Goal: Information Seeking & Learning: Learn about a topic

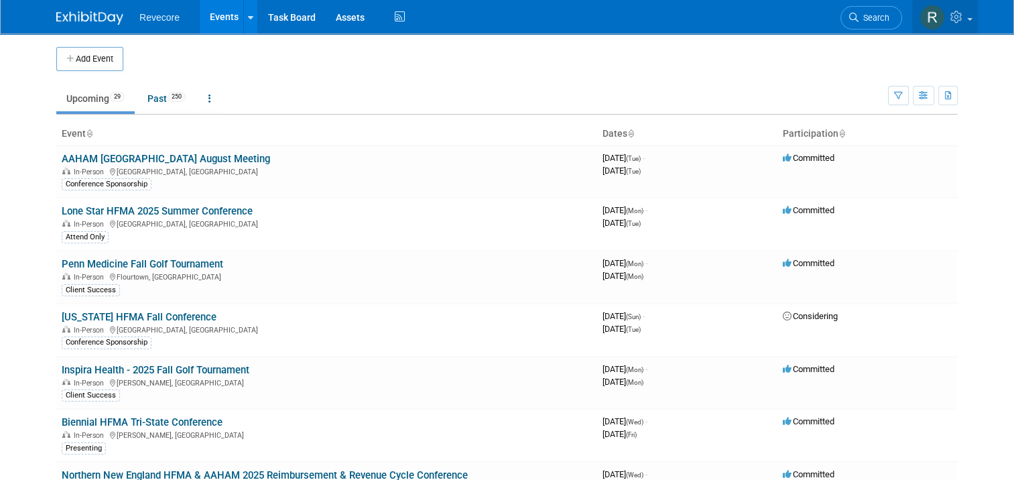
click at [970, 25] on link at bounding box center [945, 17] width 66 height 34
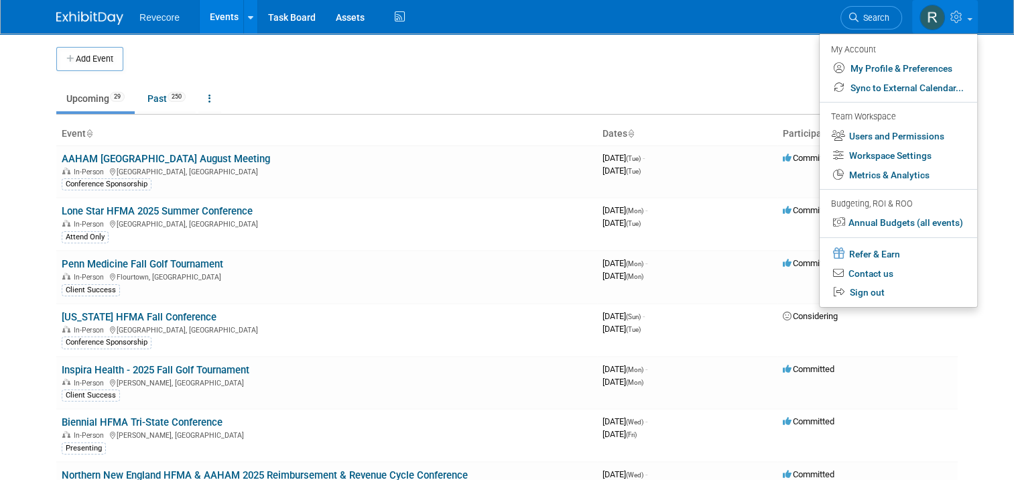
click at [767, 109] on ul "Upcoming 29 Past 250 All Events 279 Past and Upcoming Grouped Annually Events g…" at bounding box center [472, 99] width 832 height 30
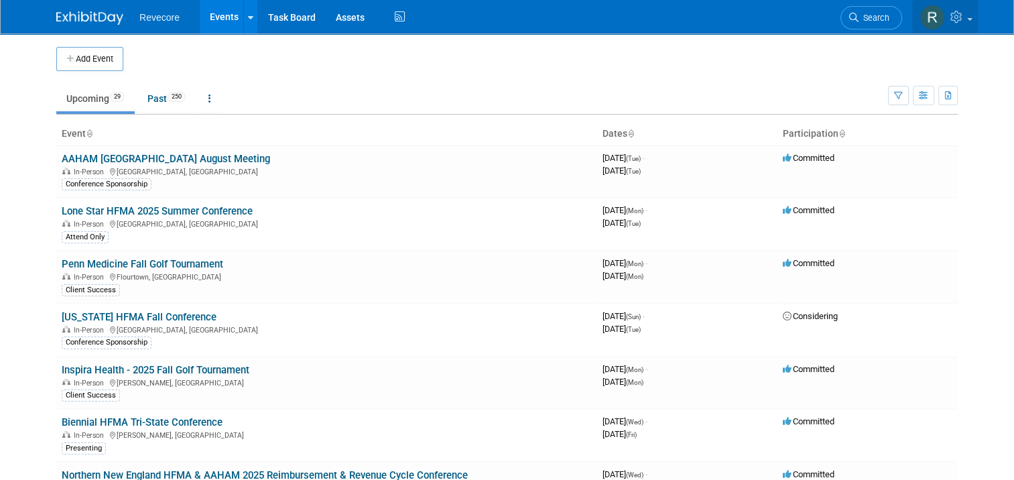
click at [974, 28] on link at bounding box center [945, 17] width 66 height 34
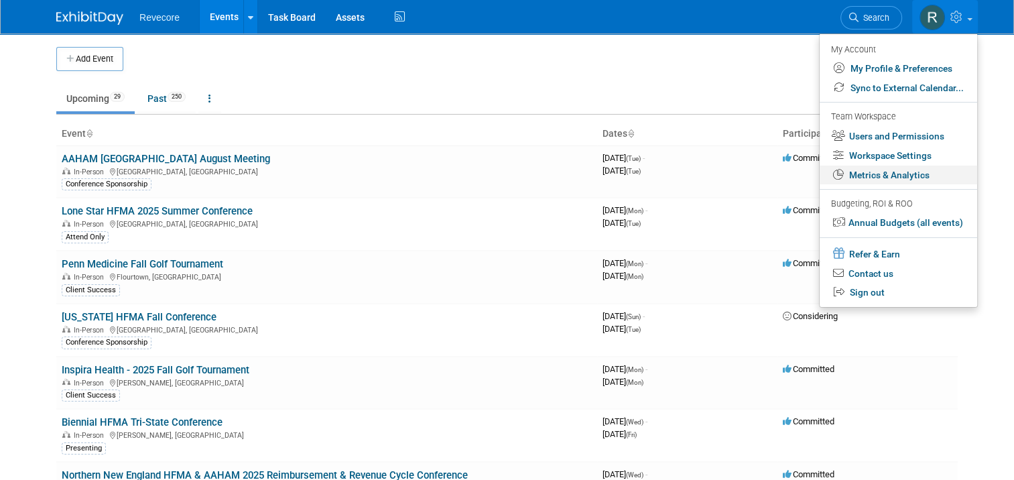
click at [925, 182] on link "Metrics & Analytics" at bounding box center [898, 175] width 157 height 19
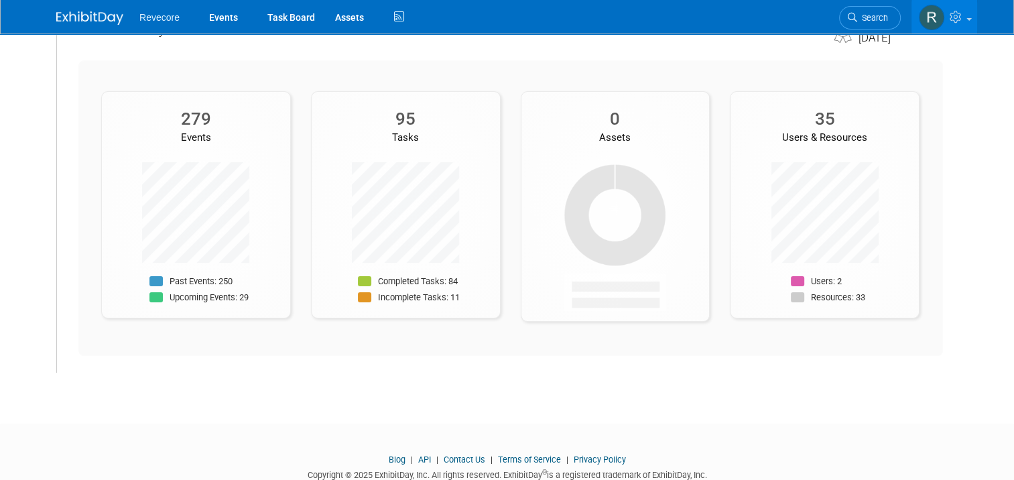
scroll to position [134, 0]
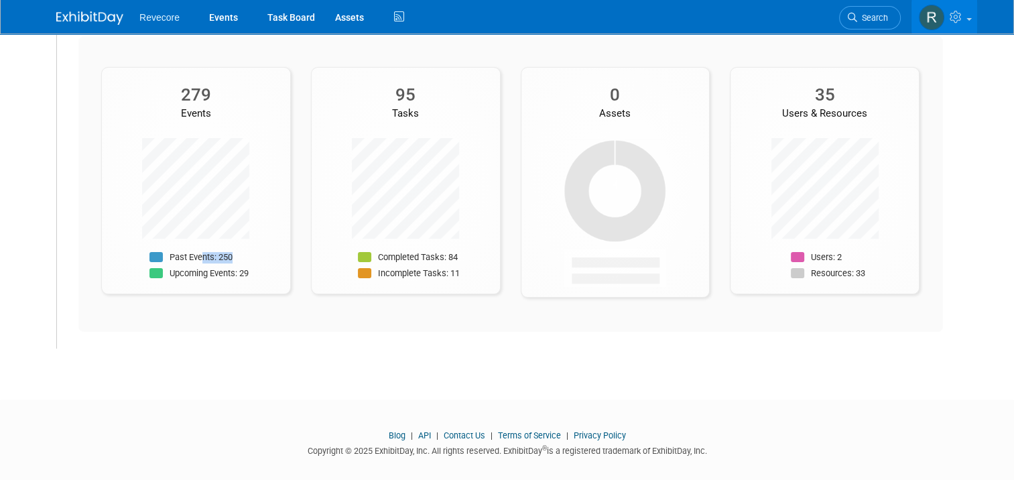
drag, startPoint x: 199, startPoint y: 257, endPoint x: 265, endPoint y: 258, distance: 65.7
click at [265, 258] on div "Past Events: 250 Upcoming Events: 29" at bounding box center [196, 267] width 188 height 33
drag, startPoint x: 265, startPoint y: 258, endPoint x: 143, endPoint y: 269, distance: 122.5
click at [143, 269] on div "Past Events: 250 Upcoming Events: 29" at bounding box center [196, 267] width 188 height 33
drag, startPoint x: 373, startPoint y: 249, endPoint x: 478, endPoint y: 265, distance: 106.4
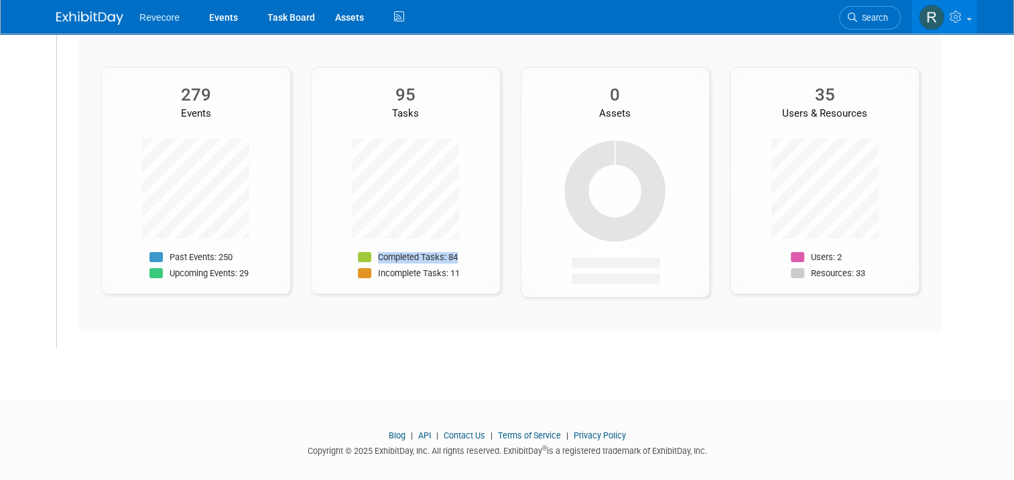
click at [478, 265] on div "Completed Tasks: 84 Incomplete Tasks: 11" at bounding box center [406, 210] width 188 height 145
drag, startPoint x: 478, startPoint y: 265, endPoint x: 297, endPoint y: 262, distance: 181.6
click at [301, 262] on div "95 Tasks Completed Tasks: 84 Incomplete Tasks: 11" at bounding box center [406, 177] width 210 height 234
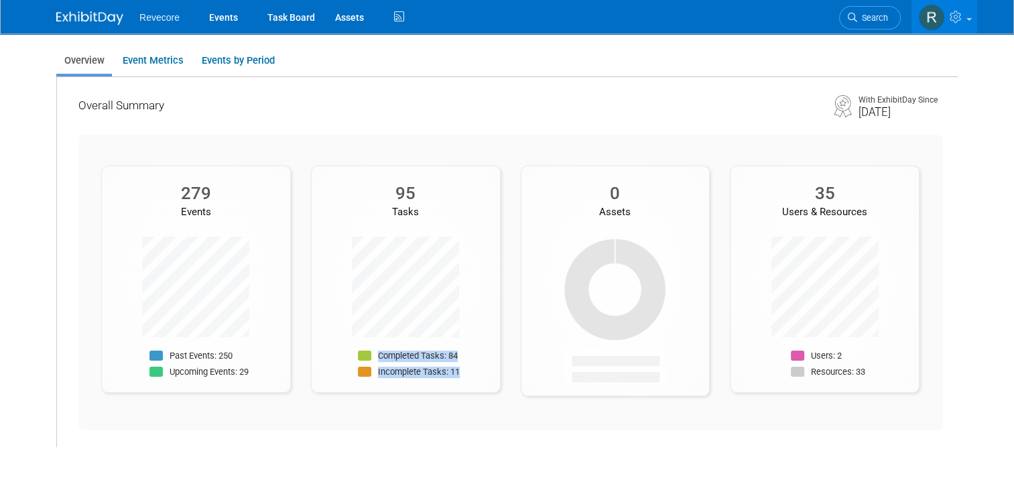
scroll to position [67, 0]
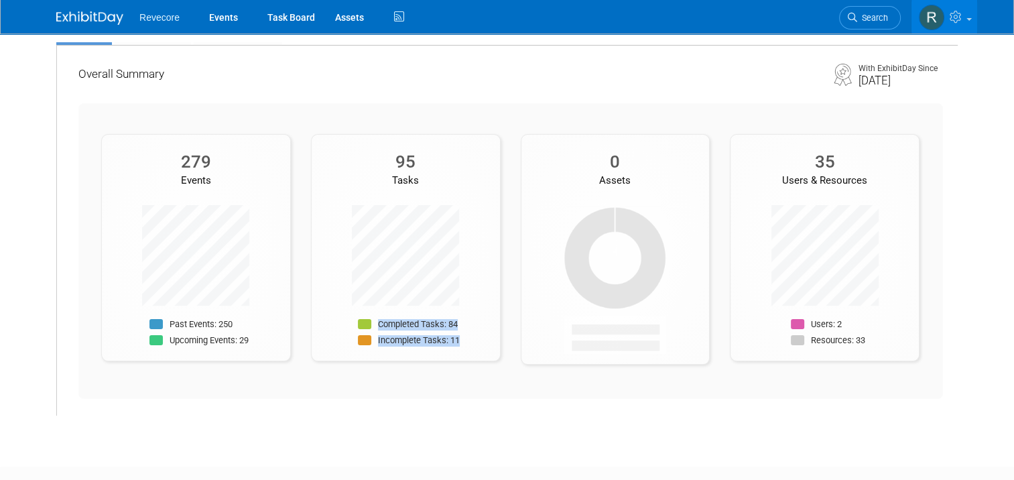
drag, startPoint x: 879, startPoint y: 340, endPoint x: 771, endPoint y: 182, distance: 190.9
click at [771, 182] on div "35 Users & Resources Users: 2 Resources: 33" at bounding box center [825, 247] width 190 height 227
click at [771, 182] on div "Users & Resources" at bounding box center [824, 181] width 188 height 14
click at [651, 182] on div "Assets" at bounding box center [615, 181] width 188 height 14
click at [612, 287] on img at bounding box center [615, 277] width 103 height 154
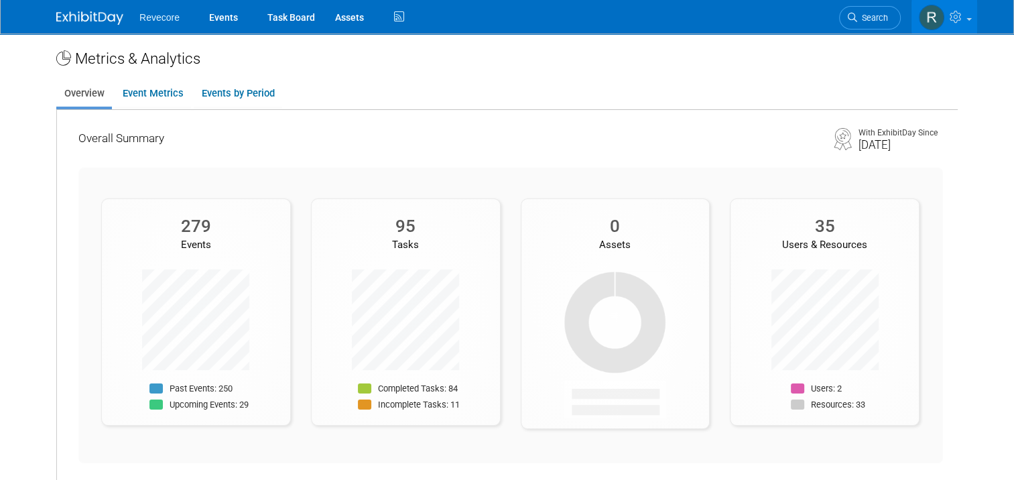
scroll to position [0, 0]
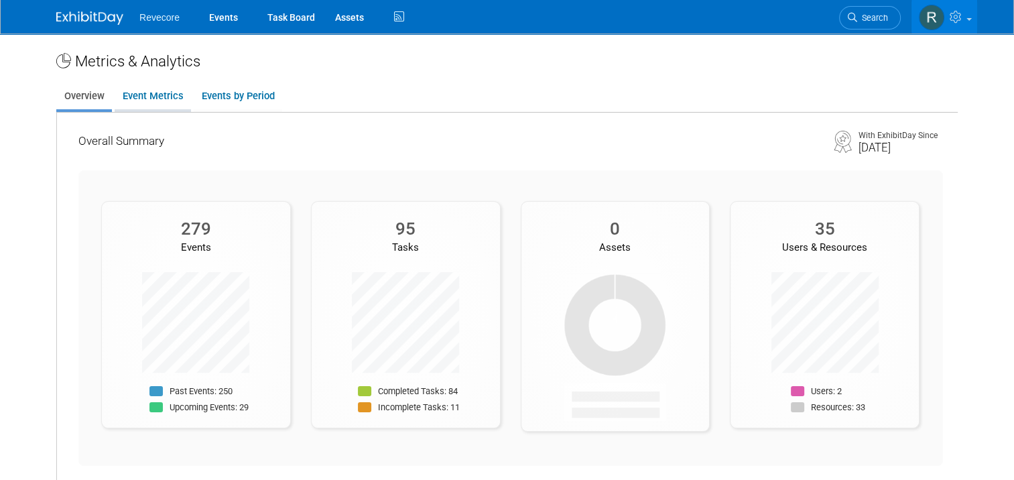
click at [172, 102] on link "Event Metrics" at bounding box center [153, 96] width 76 height 26
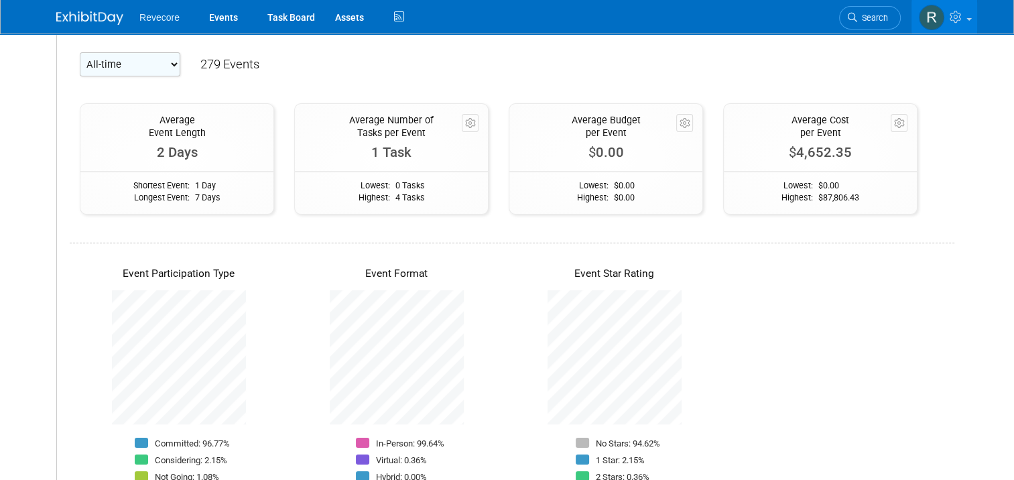
scroll to position [134, 0]
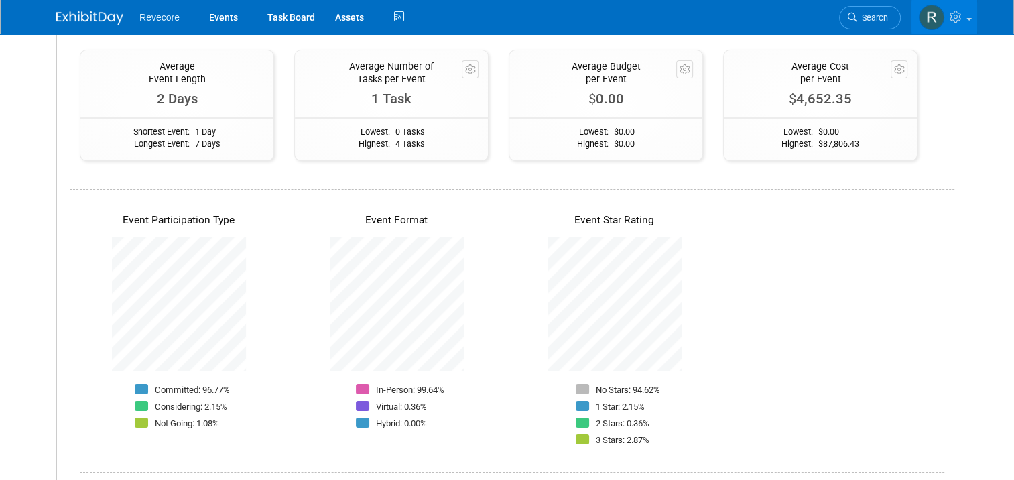
click at [865, 146] on div "Lowest: $ 0.00 Highest: $ 87,806.43" at bounding box center [820, 138] width 193 height 24
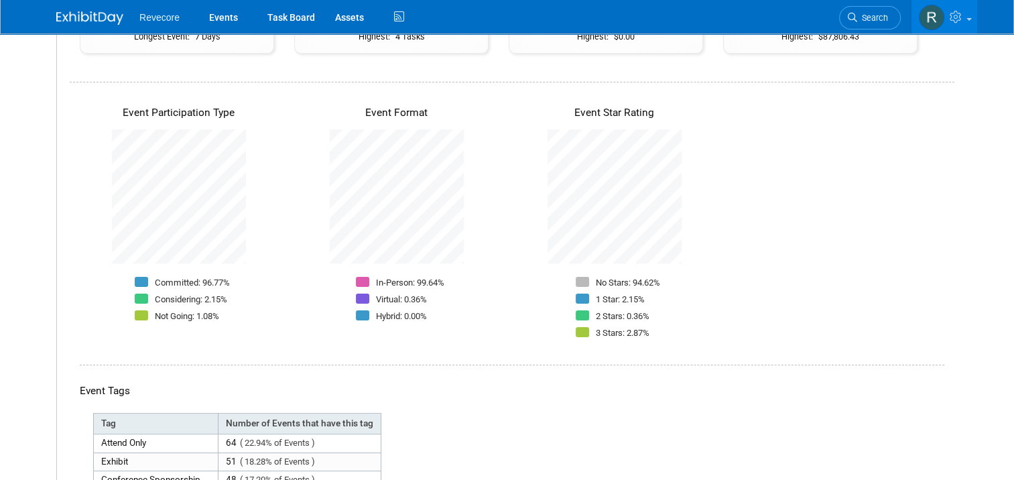
scroll to position [268, 0]
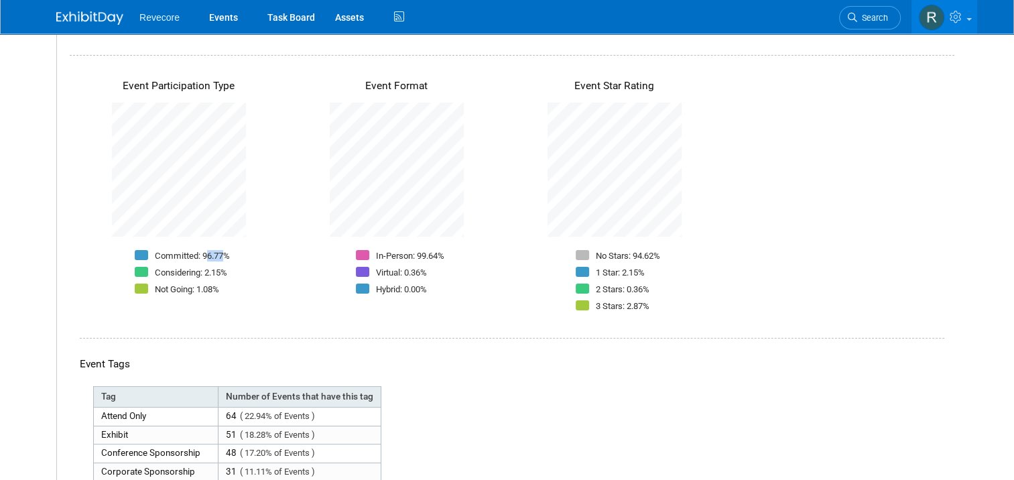
drag, startPoint x: 196, startPoint y: 257, endPoint x: 216, endPoint y: 257, distance: 19.4
click at [216, 257] on p "Committed: 96.77%" at bounding box center [192, 255] width 75 height 11
drag, startPoint x: 216, startPoint y: 257, endPoint x: 198, endPoint y: 271, distance: 22.5
click at [198, 271] on div "Committed: 96.77% Considering: 2.15% Not Going: 1.08%" at bounding box center [178, 274] width 151 height 50
drag, startPoint x: 198, startPoint y: 271, endPoint x: 194, endPoint y: 285, distance: 15.3
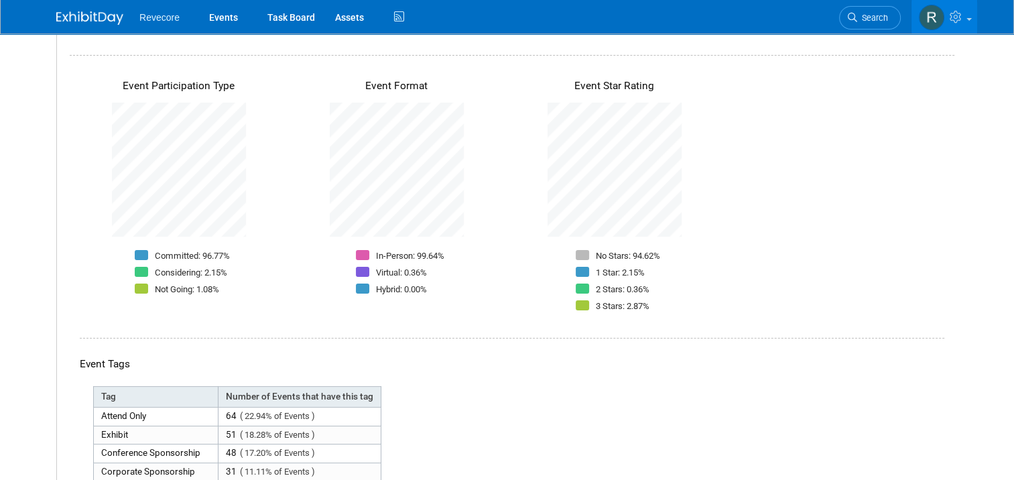
click at [194, 285] on p "Not Going: 1.08%" at bounding box center [187, 288] width 64 height 11
click at [367, 103] on div "Event Format In-Person: 99.64% Virtual: 0.36% Hybrid: 0.00%" at bounding box center [396, 181] width 218 height 233
click at [445, 304] on div "Event Participation Type Committed: 96.77% Considering: 2.15% Not Going: 1.08% …" at bounding box center [512, 188] width 885 height 266
drag, startPoint x: 639, startPoint y: 276, endPoint x: 622, endPoint y: 275, distance: 16.8
click at [622, 275] on li "1 Star: 2.15%" at bounding box center [618, 273] width 84 height 17
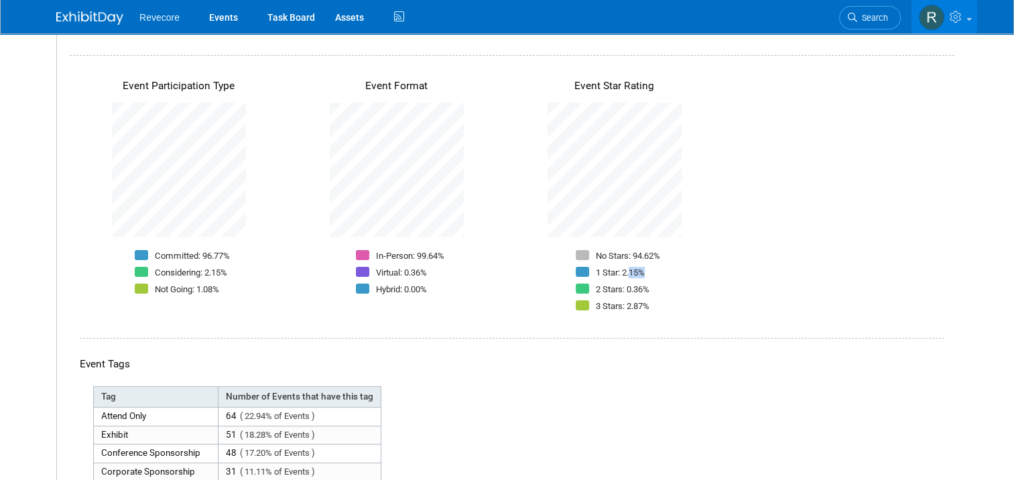
click at [622, 273] on p "1 Star: 2.15%" at bounding box center [620, 272] width 49 height 11
drag, startPoint x: 625, startPoint y: 247, endPoint x: 681, endPoint y: 253, distance: 56.7
click at [681, 253] on div "No Stars: 94.62% 1 Star: 2.15% 2 Stars: 0.36% 3 Stars: 2.87%" at bounding box center [614, 282] width 151 height 66
drag, startPoint x: 681, startPoint y: 253, endPoint x: 675, endPoint y: 281, distance: 28.0
click at [675, 279] on div "No Stars: 94.62% 1 Star: 2.15% 2 Stars: 0.36% 3 Stars: 2.87%" at bounding box center [614, 282] width 151 height 66
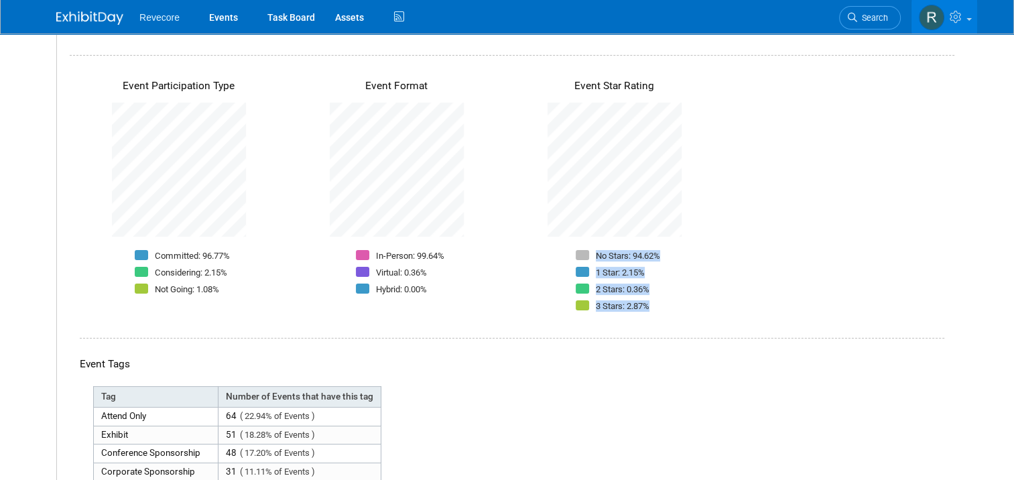
drag, startPoint x: 665, startPoint y: 306, endPoint x: 594, endPoint y: 245, distance: 93.5
click at [594, 245] on div "Event Star Rating No Stars: 94.62% 1 Star: 2.15% 2 Stars: 0.36% 3 Stars: 2.87%" at bounding box center [614, 190] width 218 height 250
drag, startPoint x: 594, startPoint y: 245, endPoint x: 611, endPoint y: 270, distance: 30.5
click at [611, 270] on p "1 Star: 2.15%" at bounding box center [620, 272] width 49 height 11
click at [596, 275] on p "1 Star: 2.15%" at bounding box center [620, 272] width 49 height 11
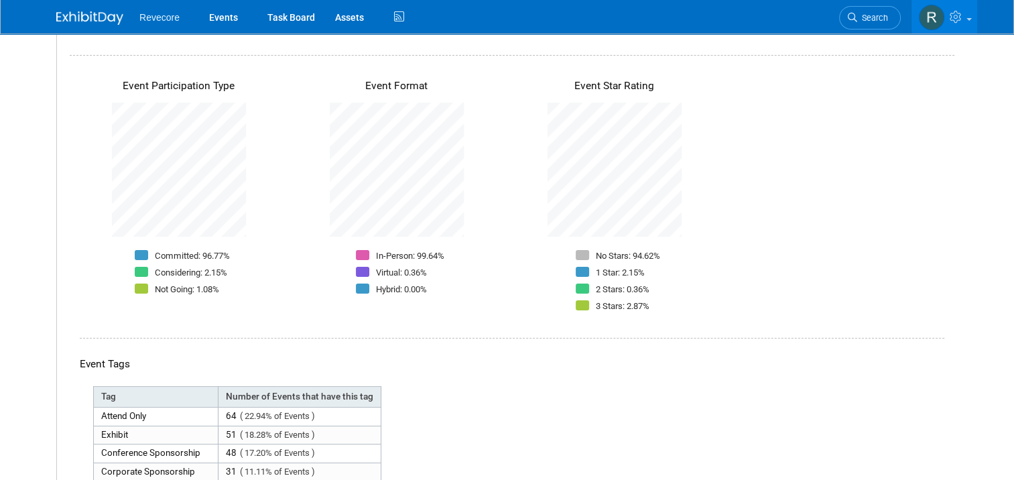
click at [653, 283] on div "No Stars: 94.62% 1 Star: 2.15% 2 Stars: 0.36% 3 Stars: 2.87%" at bounding box center [614, 282] width 151 height 66
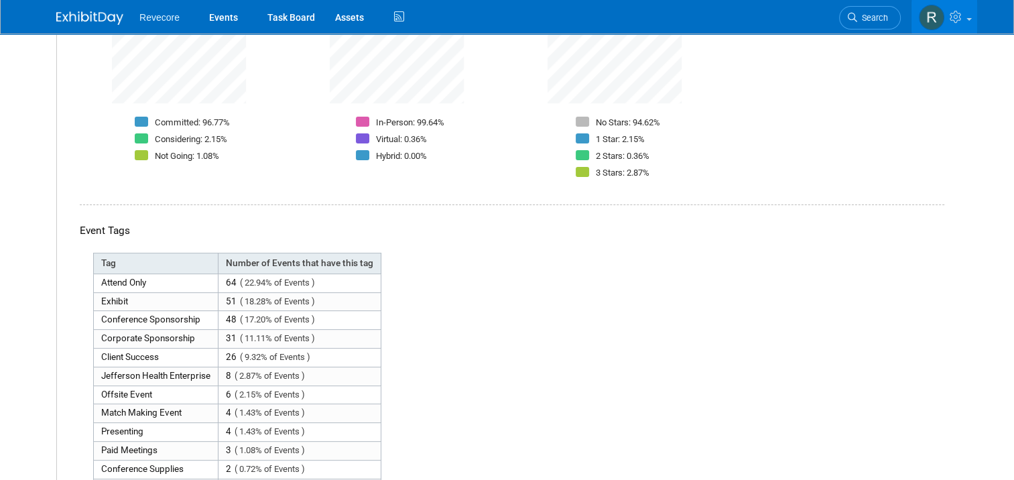
scroll to position [402, 0]
drag, startPoint x: 648, startPoint y: 119, endPoint x: 569, endPoint y: 117, distance: 79.1
click at [576, 117] on li "No Stars: 94.62%" at bounding box center [618, 123] width 84 height 17
drag, startPoint x: 569, startPoint y: 117, endPoint x: 520, endPoint y: 154, distance: 61.7
click at [520, 154] on div "Event Star Rating No Stars: 94.62% 1 Star: 2.15% 2 Stars: 0.36% 3 Stars: 2.87%" at bounding box center [614, 56] width 218 height 250
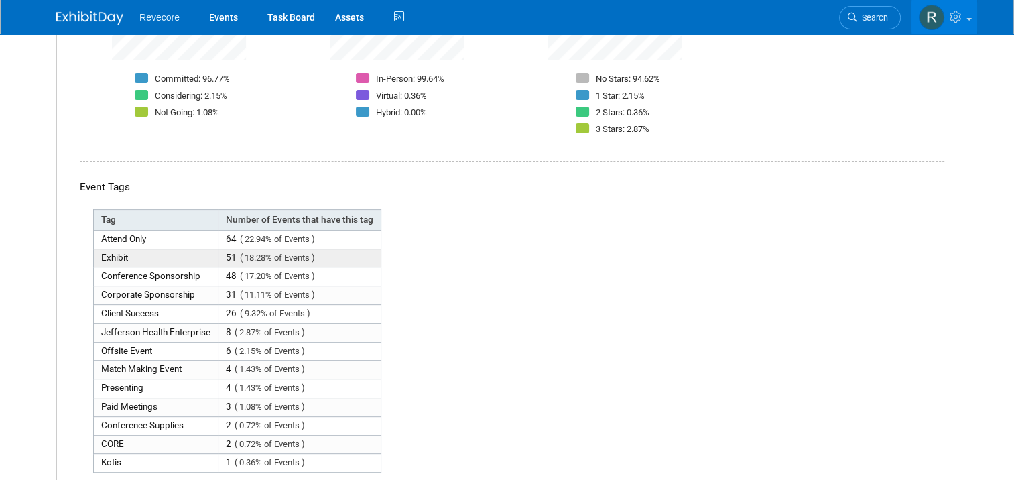
scroll to position [469, 0]
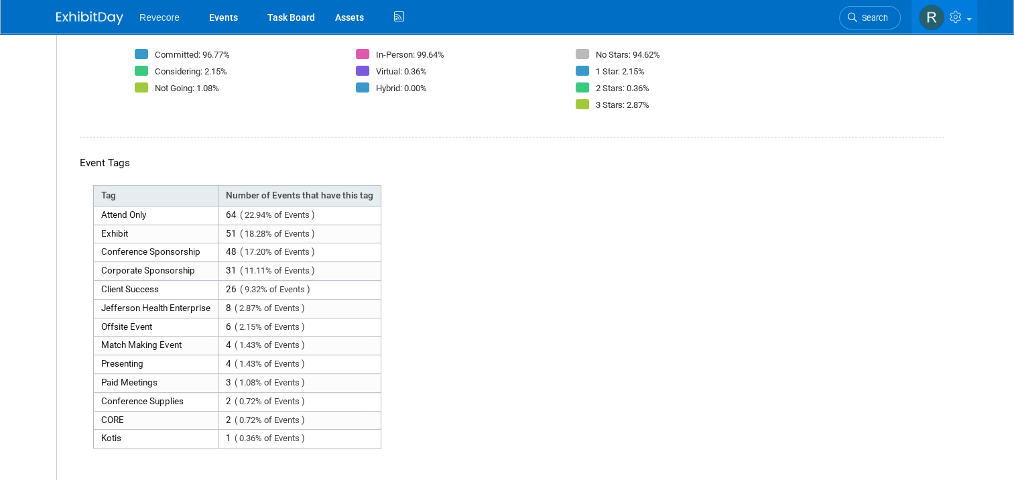
drag, startPoint x: 231, startPoint y: 190, endPoint x: 348, endPoint y: 186, distance: 117.3
click at [348, 186] on th "Number of Events that have this tag" at bounding box center [299, 196] width 163 height 21
drag, startPoint x: 348, startPoint y: 186, endPoint x: 369, endPoint y: 188, distance: 21.6
click at [369, 188] on th "Number of Events that have this tag" at bounding box center [299, 196] width 163 height 21
click at [94, 193] on th "Tag" at bounding box center [156, 196] width 125 height 21
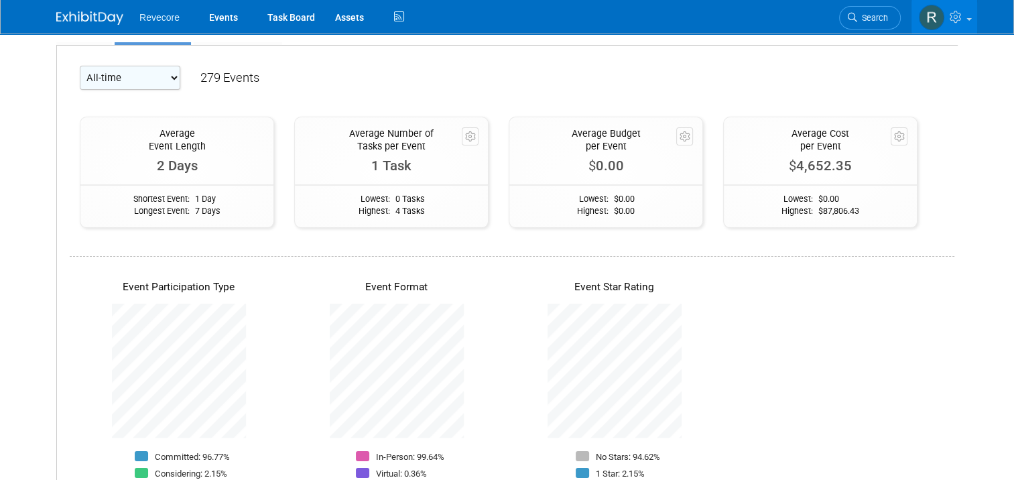
scroll to position [0, 0]
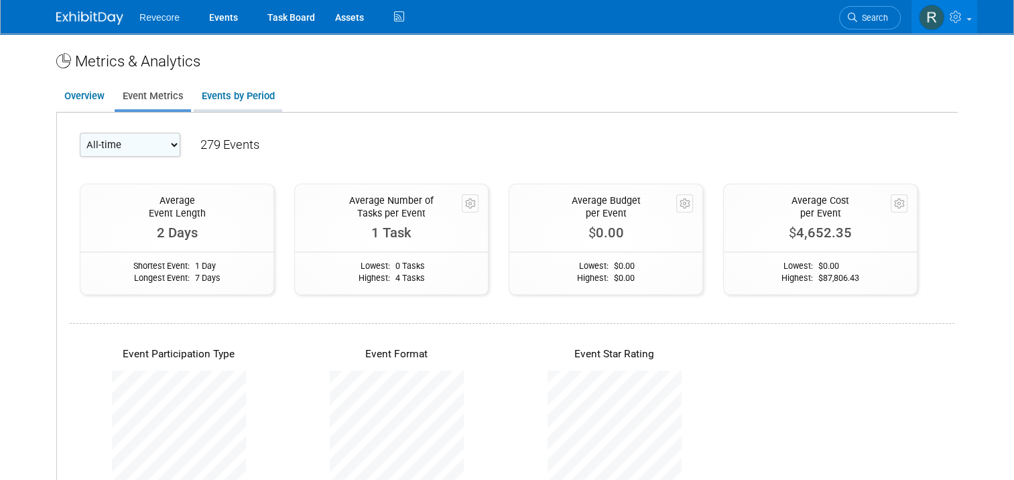
click at [241, 100] on link "Events by Period" at bounding box center [238, 96] width 88 height 26
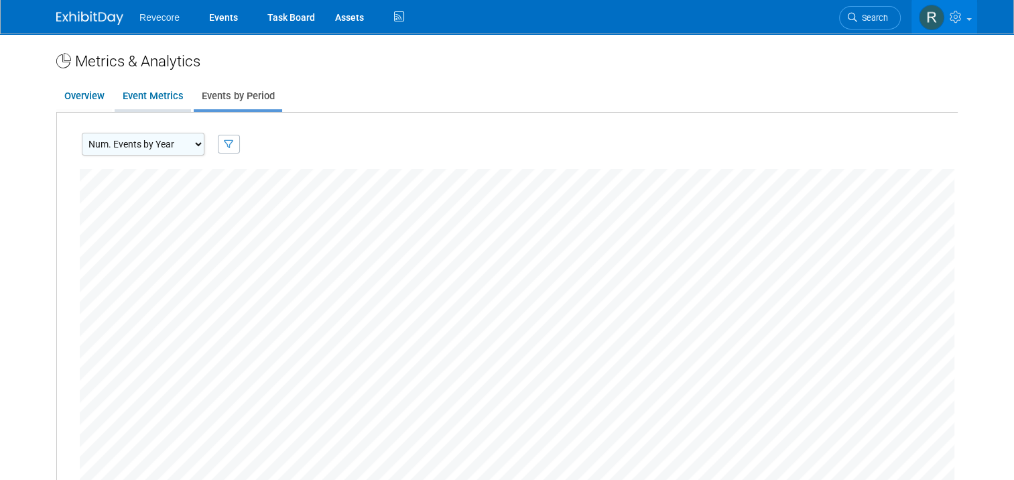
click at [151, 103] on link "Event Metrics" at bounding box center [153, 96] width 76 height 26
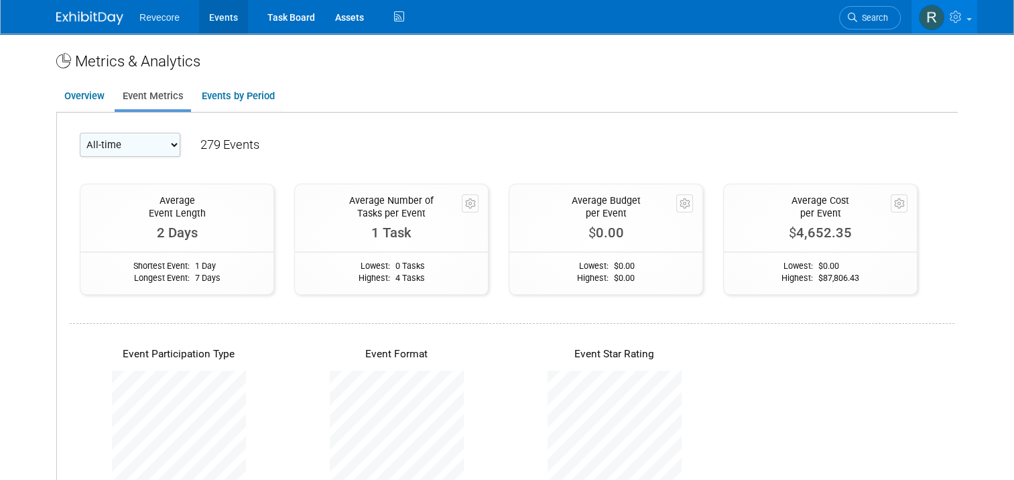
click at [222, 21] on link "Events" at bounding box center [223, 17] width 49 height 34
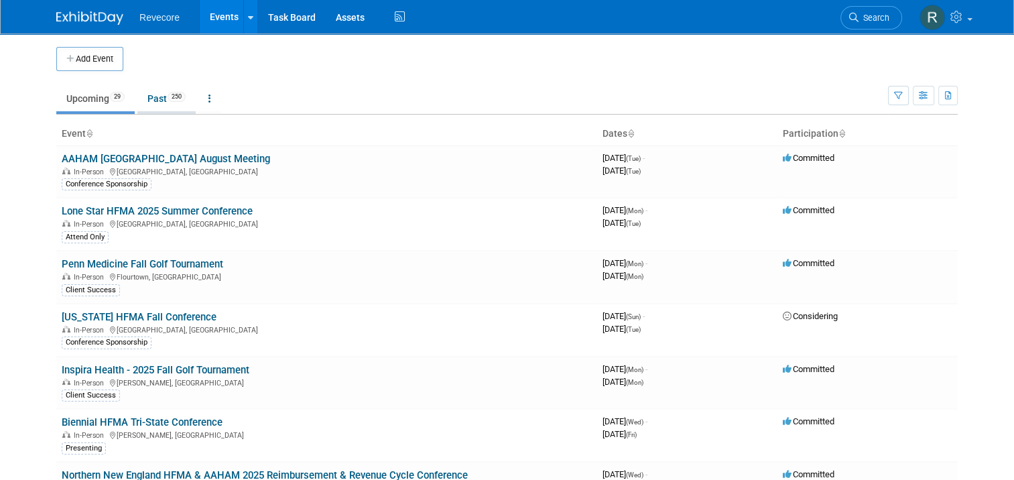
click at [168, 108] on link "Past 250" at bounding box center [166, 98] width 58 height 25
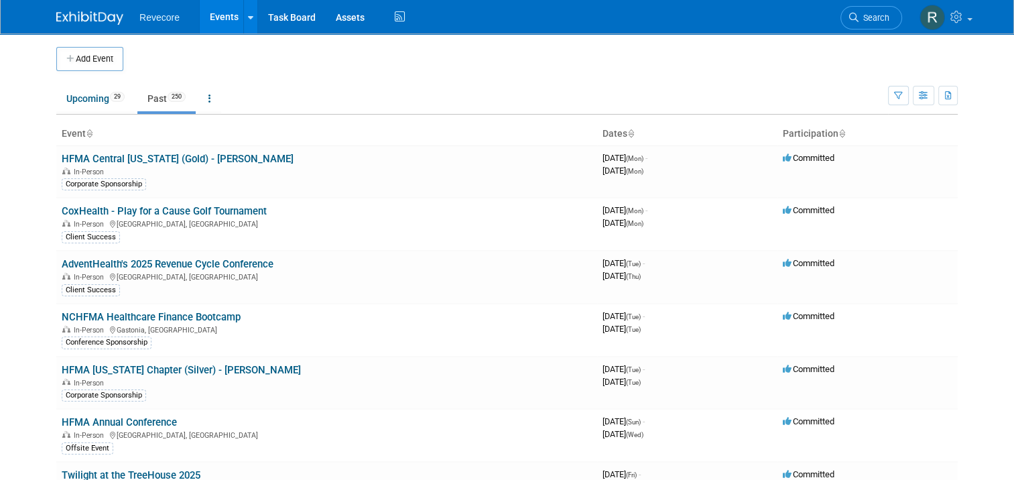
scroll to position [1224, 0]
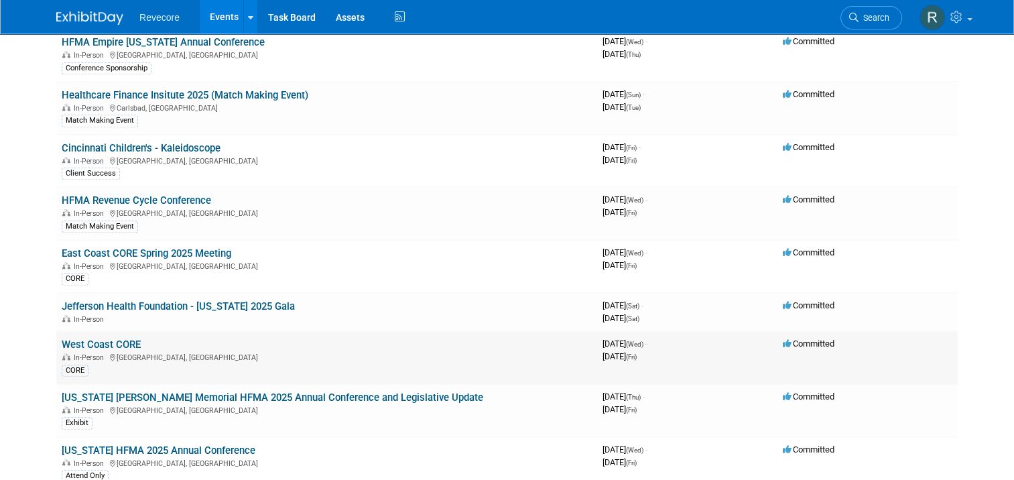
click at [107, 338] on link "West Coast CORE" at bounding box center [101, 344] width 79 height 12
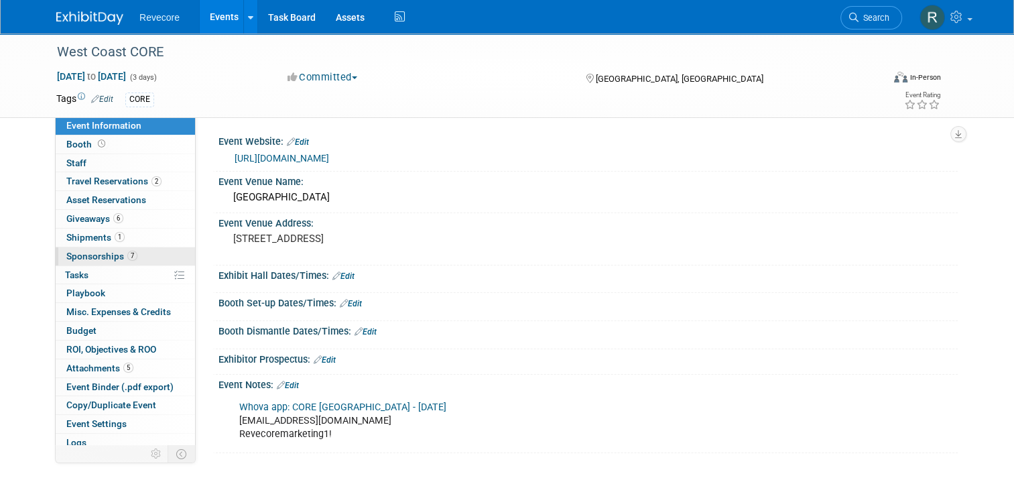
click at [164, 257] on link "7 Sponsorships 7" at bounding box center [125, 256] width 139 height 18
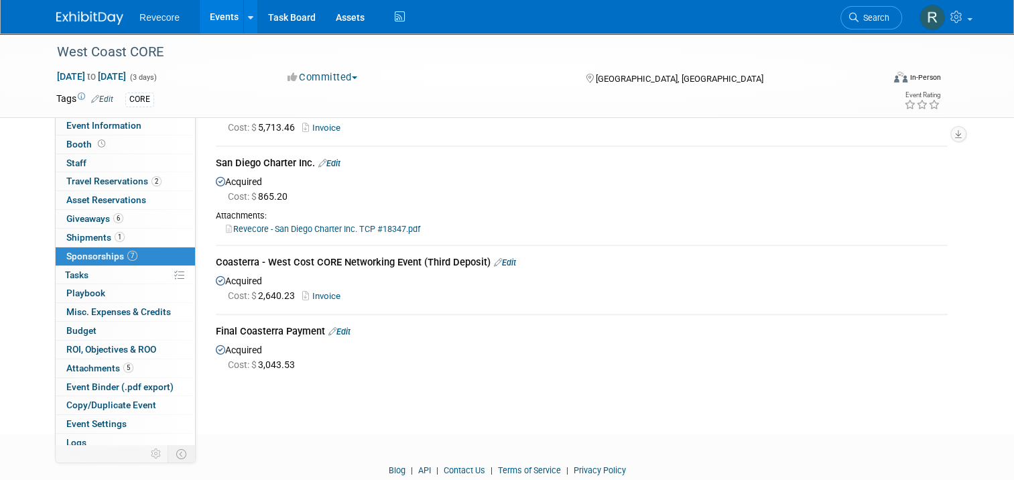
scroll to position [734, 0]
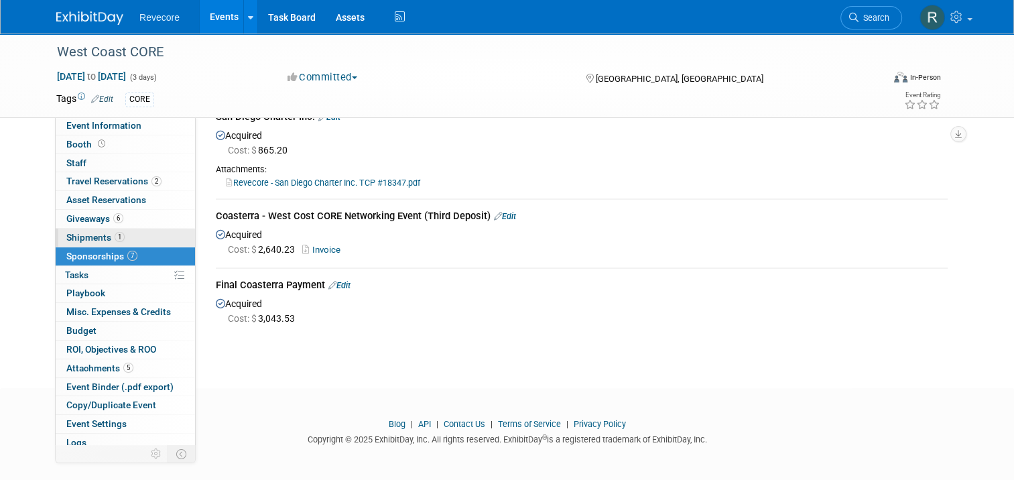
click at [142, 237] on link "1 Shipments 1" at bounding box center [125, 238] width 139 height 18
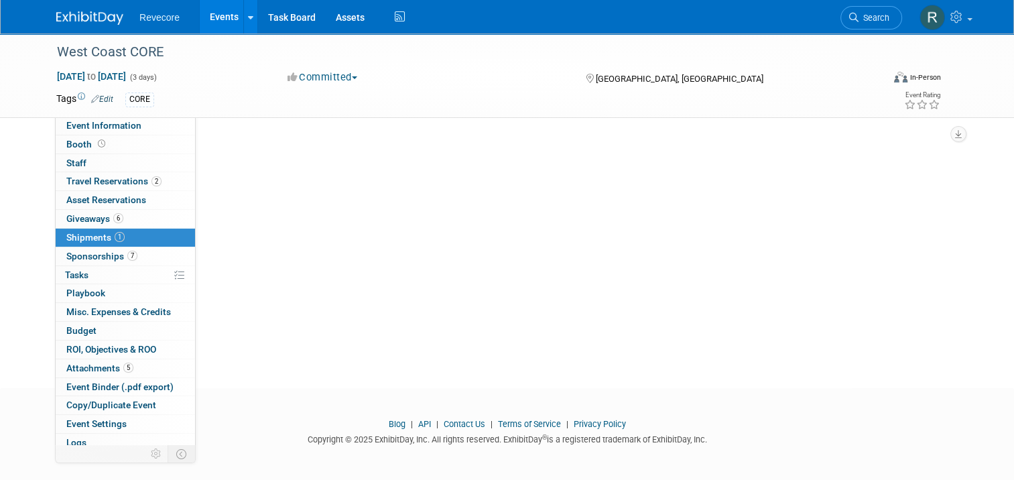
scroll to position [0, 0]
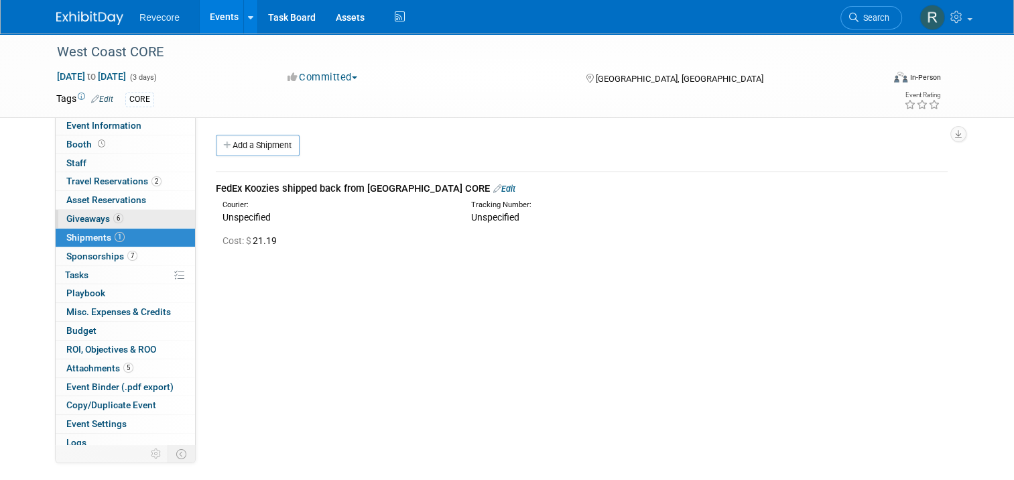
click at [148, 212] on link "6 Giveaways 6" at bounding box center [125, 219] width 139 height 18
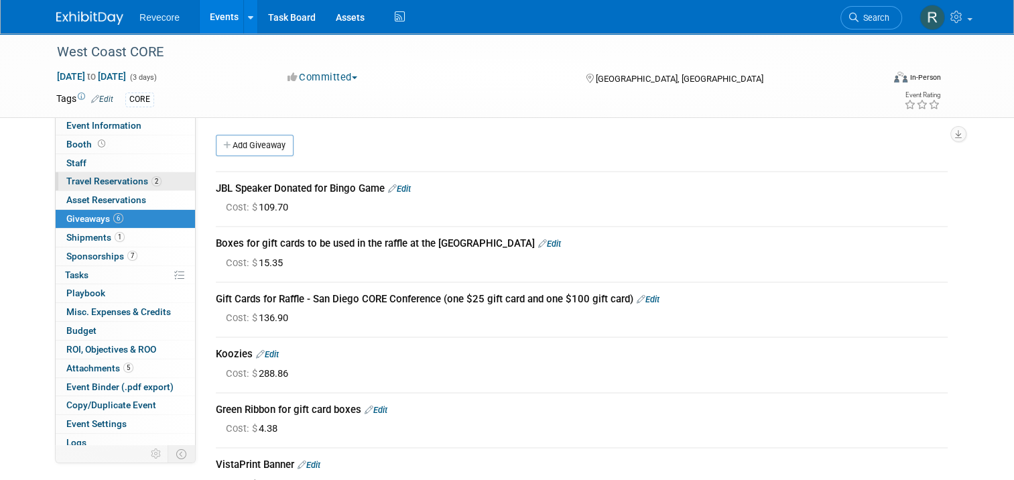
click at [147, 175] on link "2 Travel Reservations 2" at bounding box center [125, 181] width 139 height 18
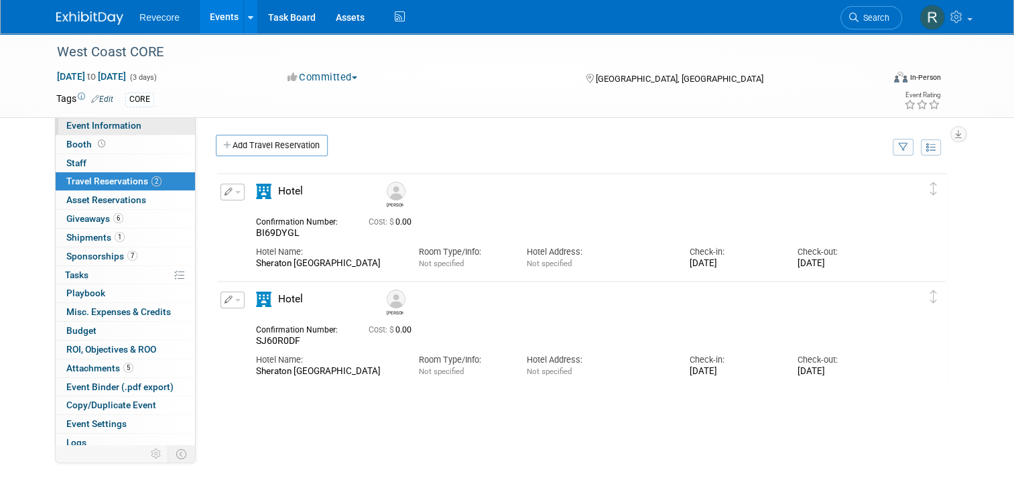
click at [139, 127] on link "Event Information" at bounding box center [125, 126] width 139 height 18
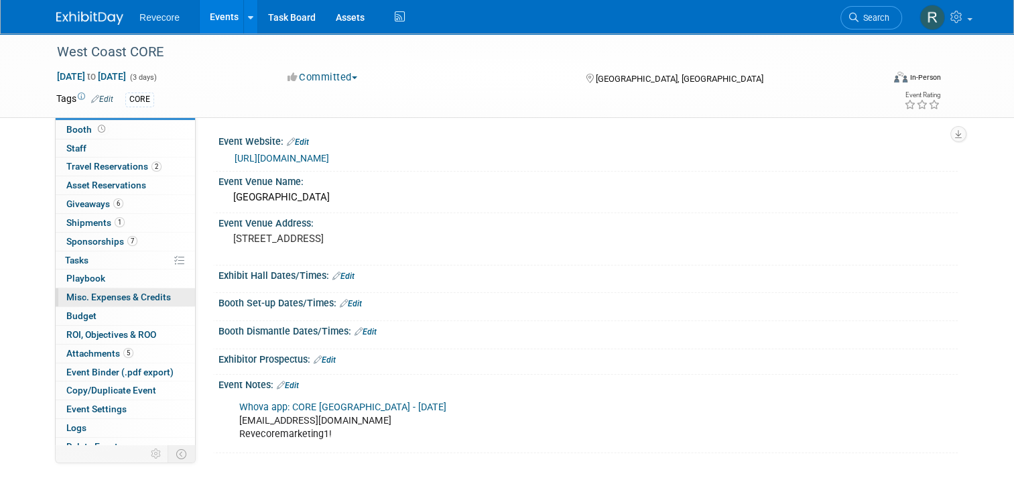
scroll to position [23, 0]
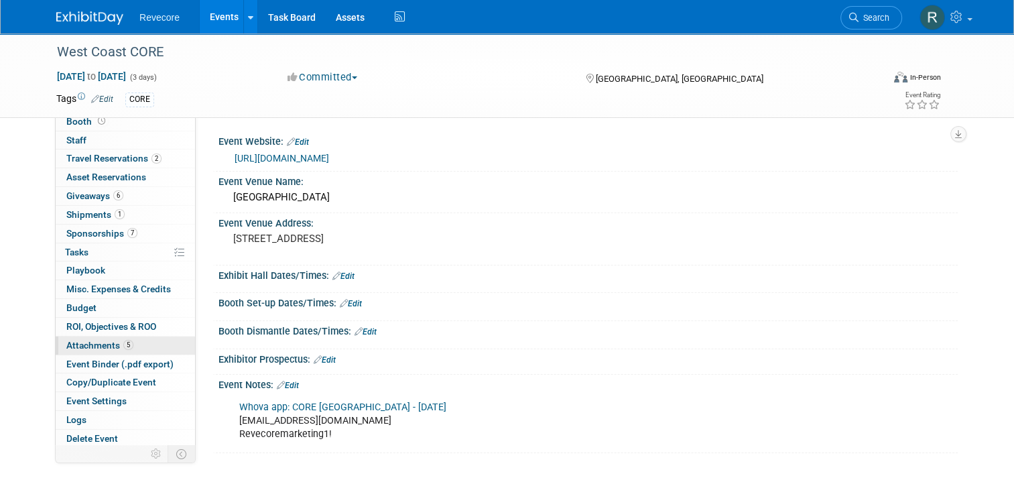
click at [121, 348] on span "Attachments 5" at bounding box center [99, 345] width 67 height 11
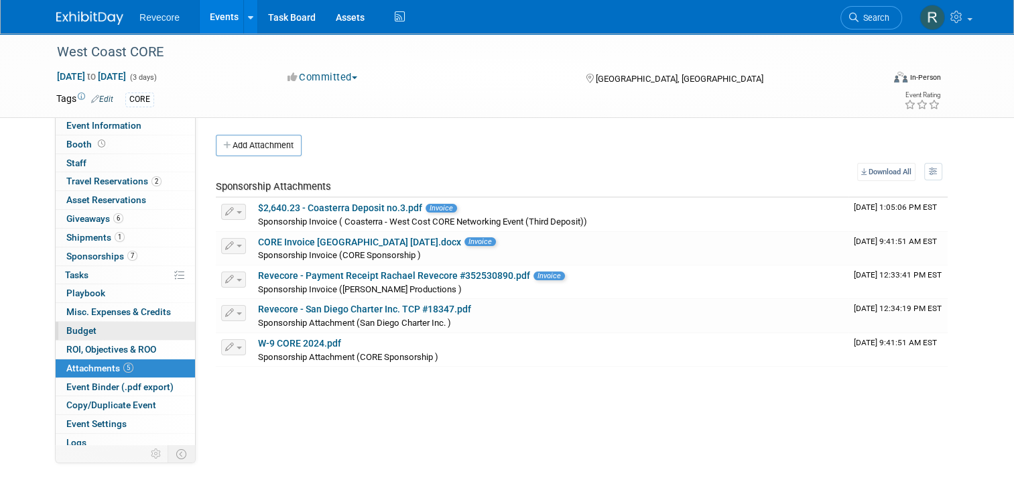
scroll to position [0, 0]
click at [115, 263] on link "7 Sponsorships 7" at bounding box center [125, 256] width 139 height 18
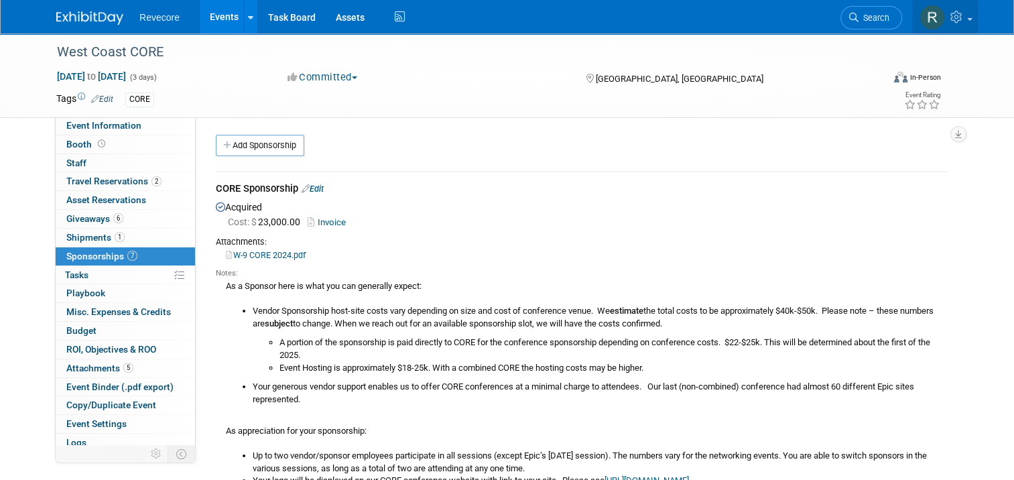
click at [974, 29] on link at bounding box center [945, 17] width 66 height 34
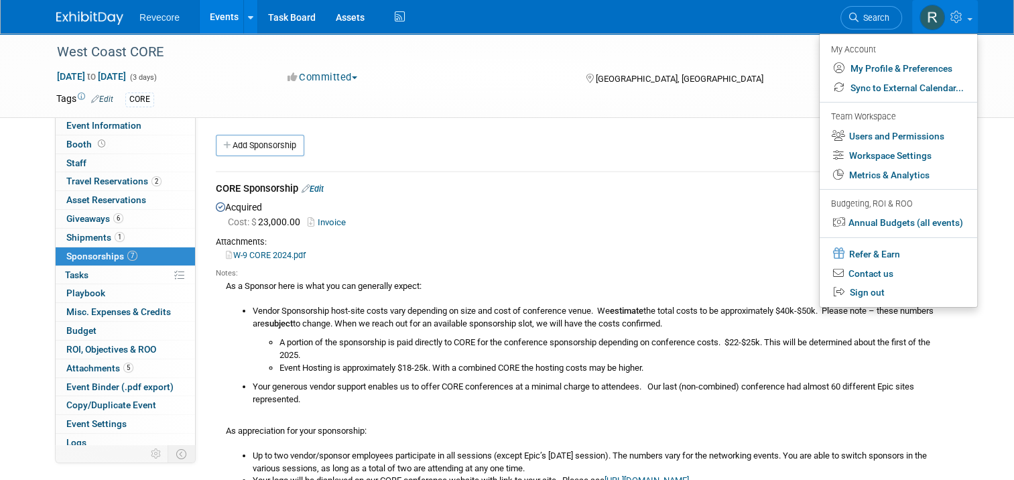
click at [198, 105] on div "CORE" at bounding box center [457, 99] width 665 height 15
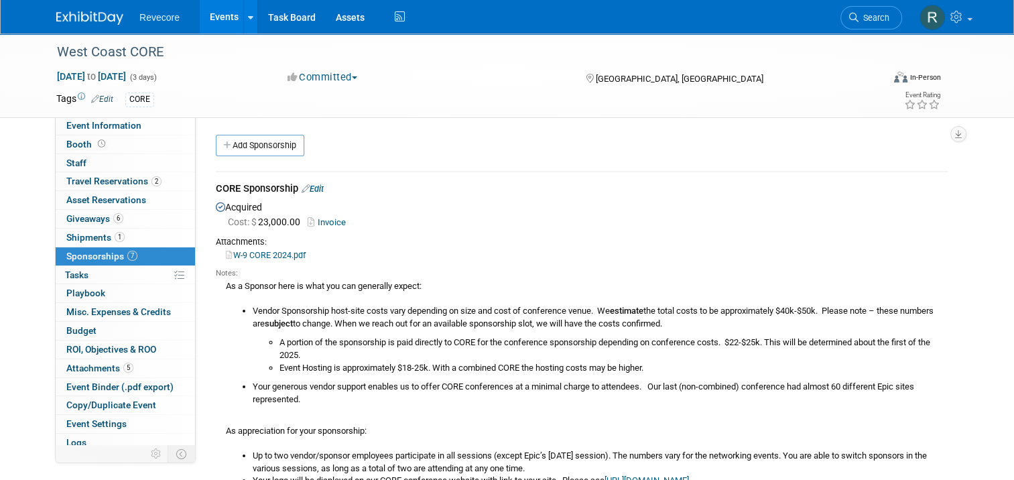
click at [204, 27] on link "Events" at bounding box center [224, 17] width 49 height 34
